Goal: Register for event/course

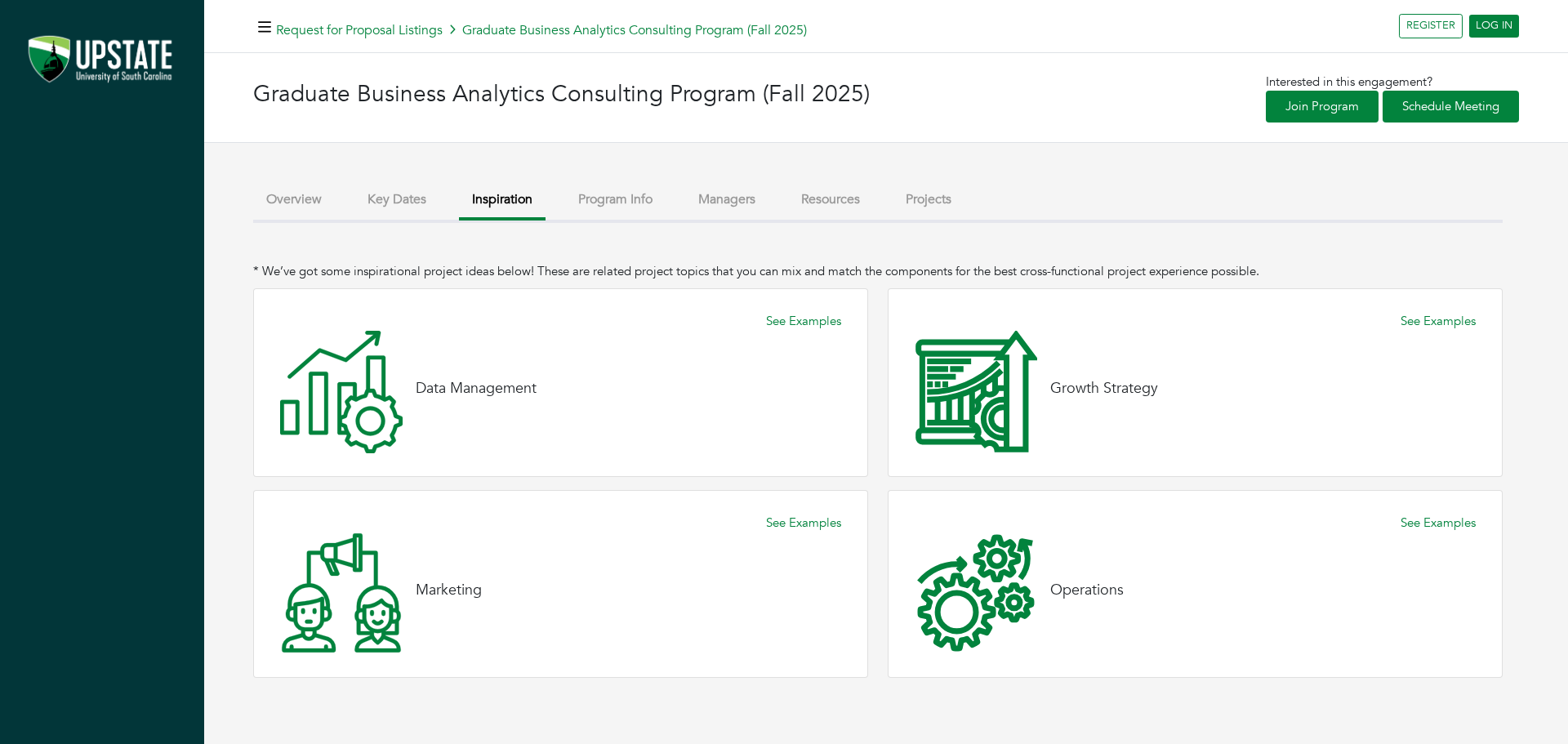
click at [294, 205] on button "Overview" at bounding box center [293, 200] width 81 height 35
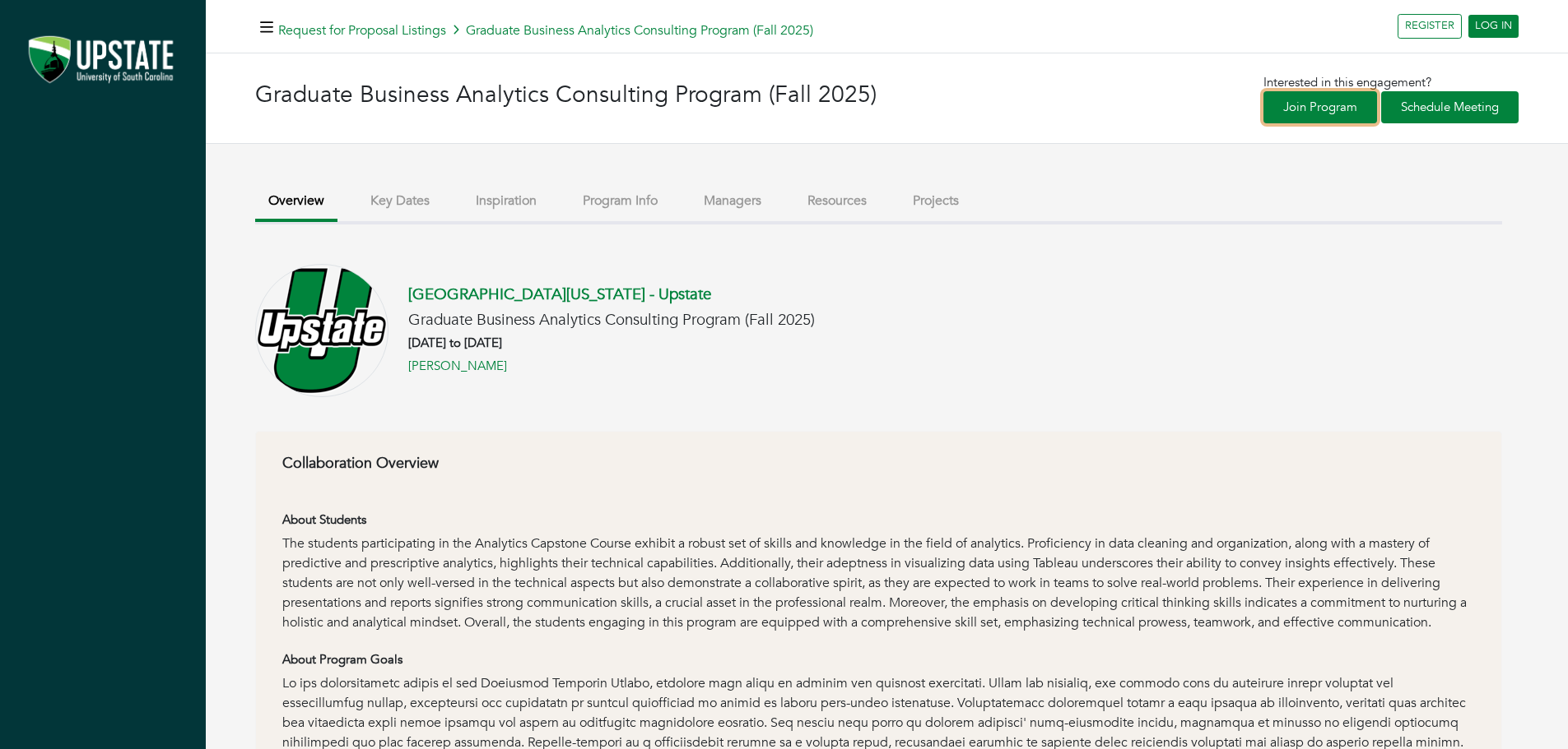
click at [1309, 102] on link "Join Program" at bounding box center [1320, 107] width 114 height 32
